Goal: Communication & Community: Answer question/provide support

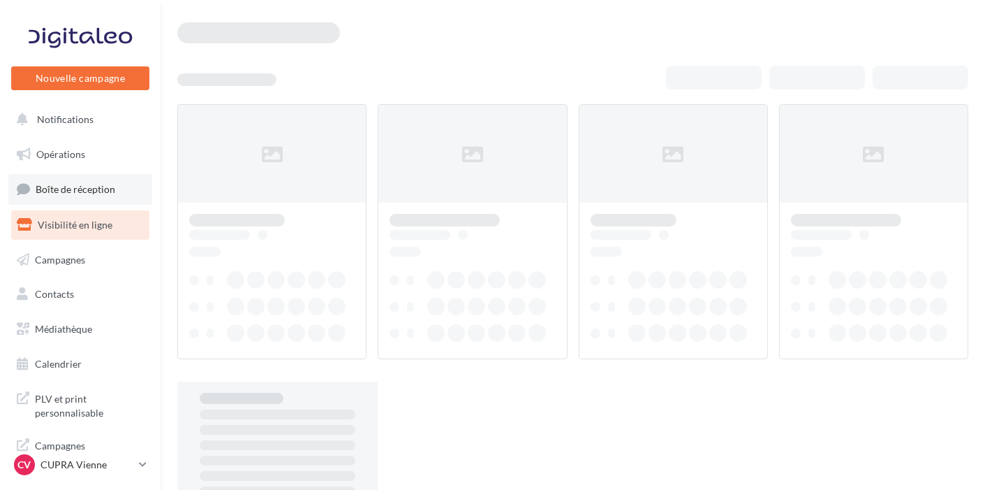
click at [108, 196] on link "Boîte de réception" at bounding box center [80, 189] width 144 height 30
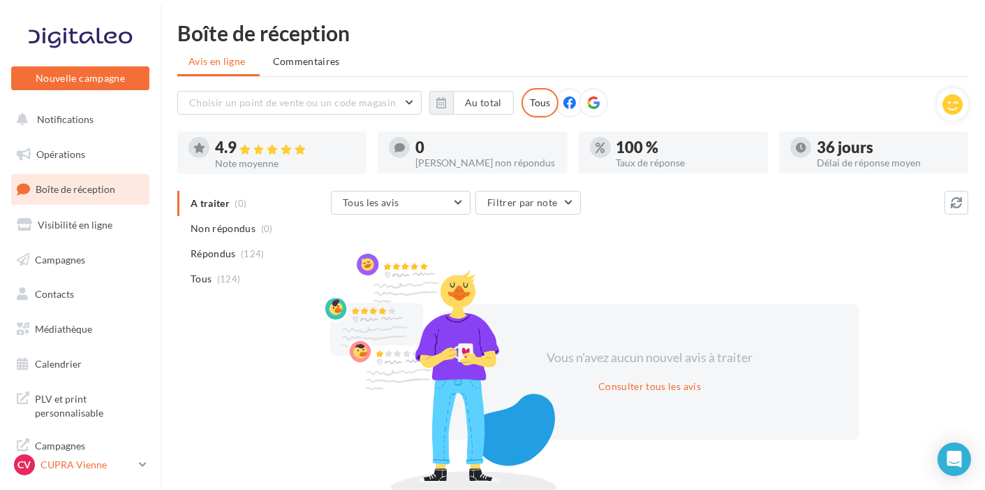
click at [54, 462] on p "CUPRA Vienne" at bounding box center [87, 464] width 93 height 14
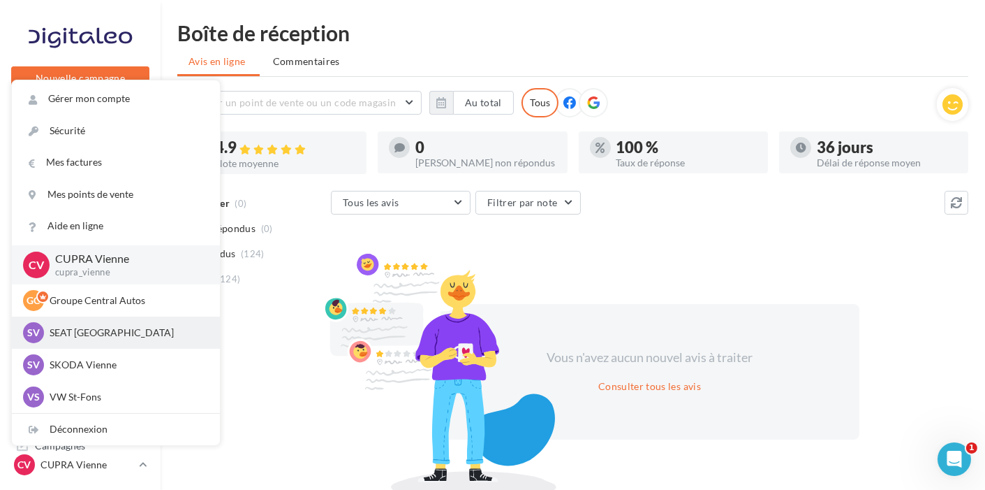
click at [75, 342] on div "SV SEAT [GEOGRAPHIC_DATA] SEAT-[GEOGRAPHIC_DATA]" at bounding box center [116, 332] width 186 height 21
